Goal: Task Accomplishment & Management: Complete application form

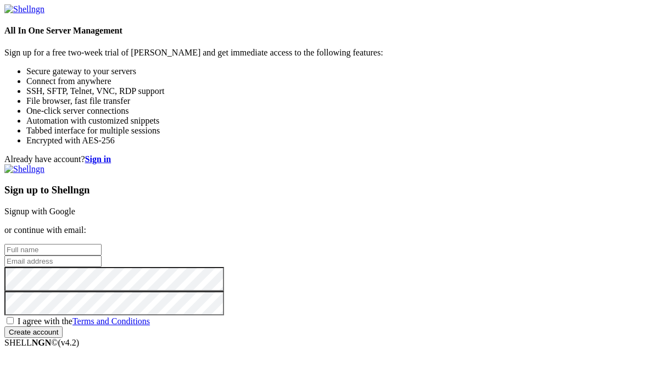
click at [75, 206] on link "Signup with Google" at bounding box center [39, 210] width 71 height 9
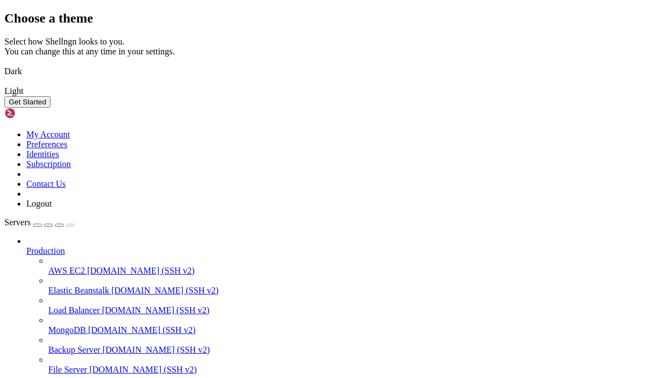
click at [4, 64] on img at bounding box center [4, 64] width 0 height 0
click at [51, 108] on button "Get Started" at bounding box center [27, 102] width 46 height 12
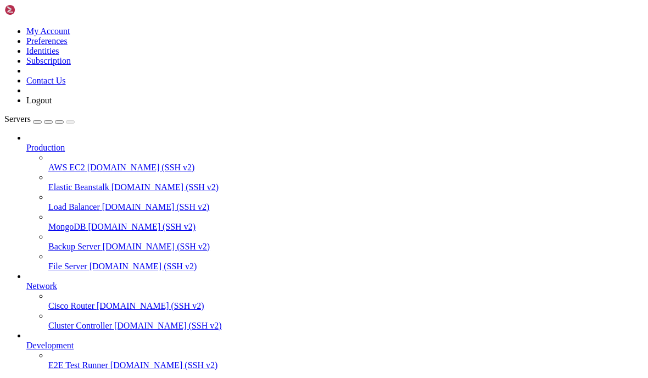
click at [56, 261] on link "File Server [DOMAIN_NAME] (SSH v2)" at bounding box center [345, 266] width 595 height 10
click at [57, 281] on span "Network" at bounding box center [41, 285] width 31 height 9
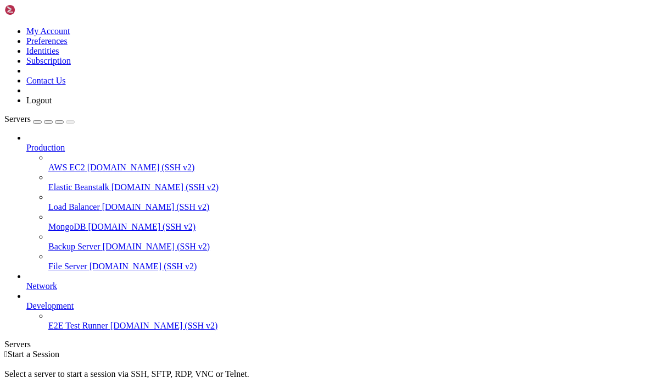
click at [48, 261] on span "File Server" at bounding box center [67, 265] width 39 height 9
click at [89, 261] on span "[DOMAIN_NAME] (SSH v2)" at bounding box center [143, 265] width 108 height 9
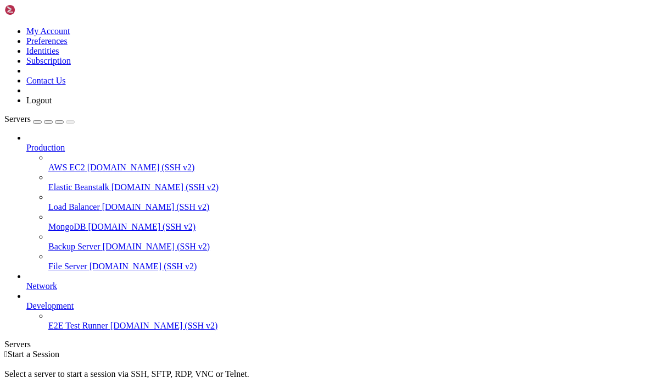
click at [4, 26] on icon at bounding box center [4, 26] width 0 height 0
click at [635, 26] on div at bounding box center [323, 26] width 639 height 0
click at [37, 122] on div "button" at bounding box center [37, 122] width 0 height 0
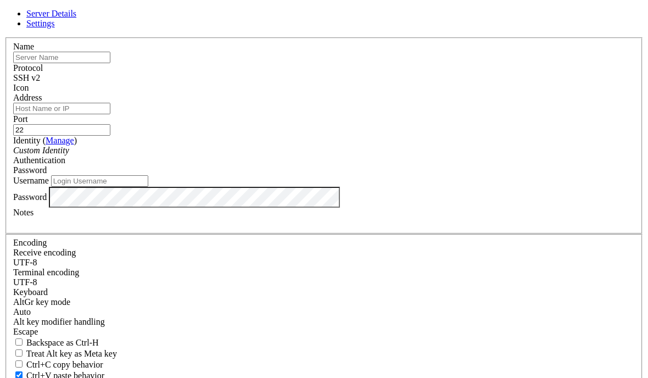
click at [110, 63] on input "text" at bounding box center [61, 58] width 97 height 12
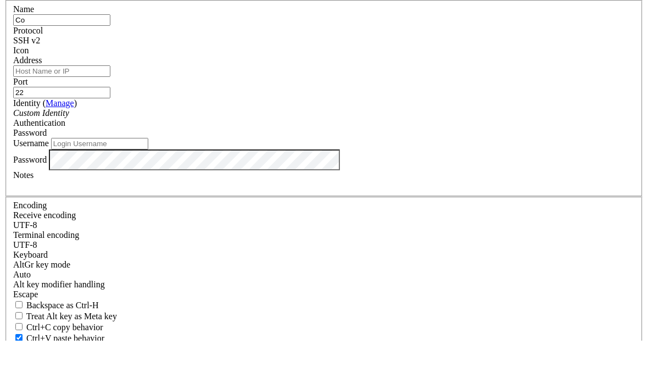
type input "C"
click at [110, 103] on input "Address" at bounding box center [61, 109] width 97 height 12
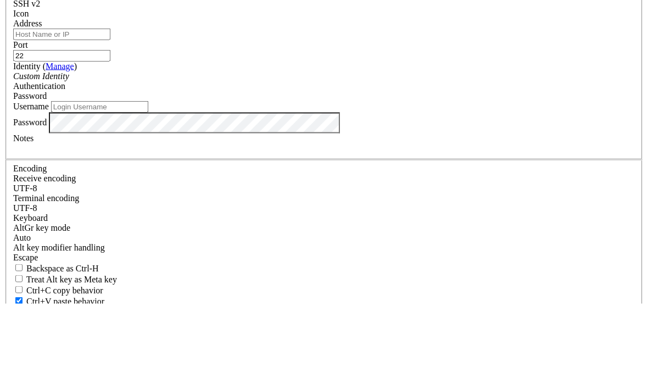
click at [110, 52] on input "Via" at bounding box center [61, 58] width 97 height 12
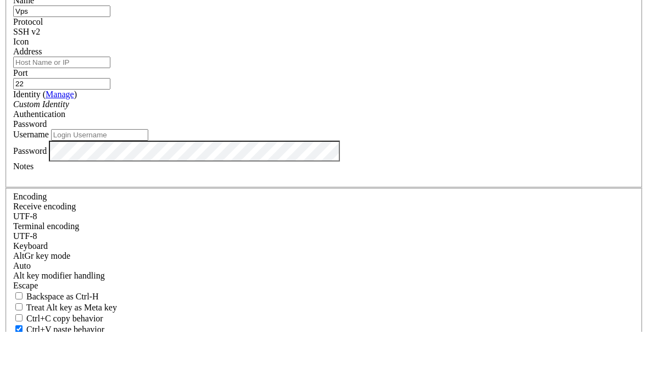
type input "Vps"
click at [148, 175] on input "Username" at bounding box center [99, 181] width 97 height 12
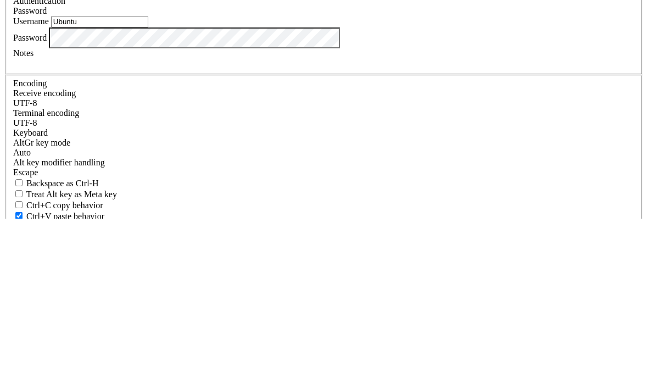
type input "Ubuntu"
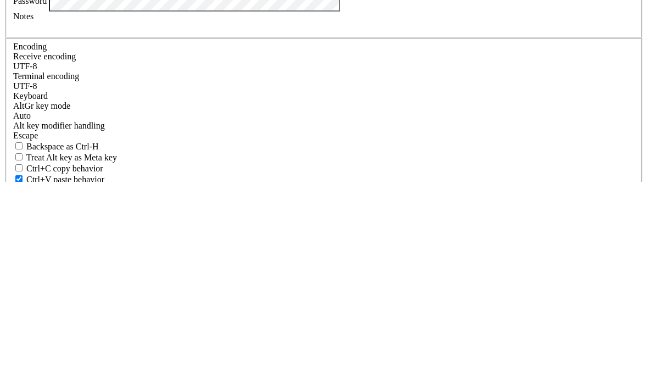
click at [328, 208] on div "Notes" at bounding box center [323, 218] width 621 height 20
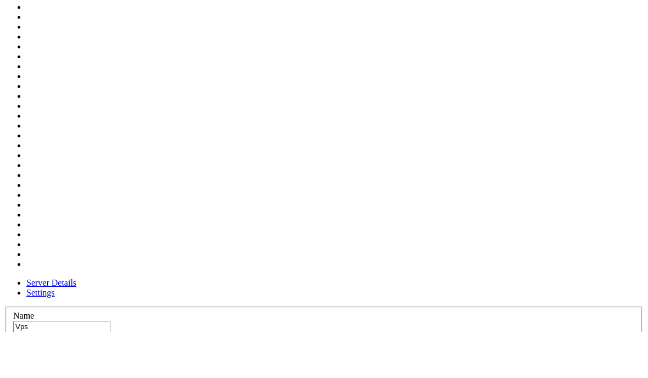
scroll to position [363, 0]
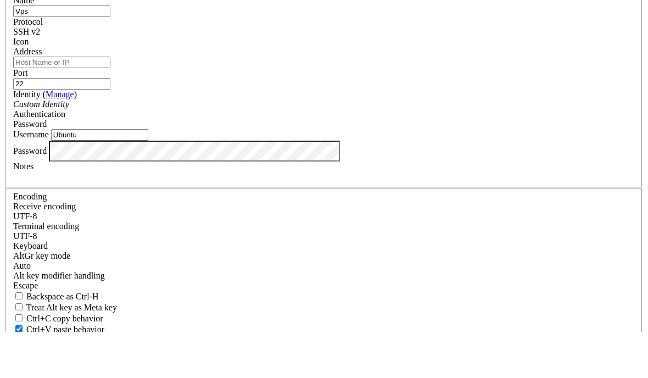
click at [110, 103] on input "Address" at bounding box center [61, 109] width 97 height 12
